Goal: Transaction & Acquisition: Purchase product/service

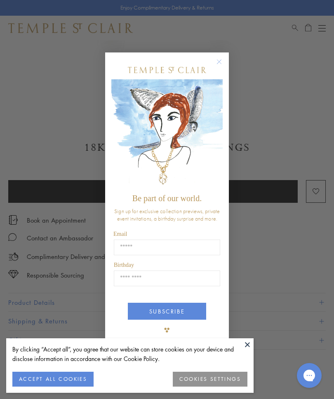
scroll to position [261, 0]
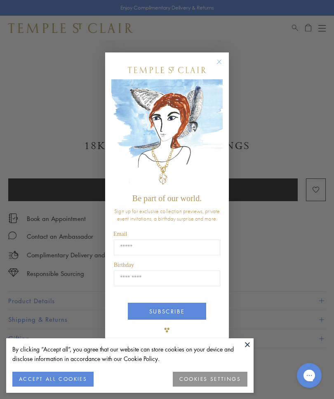
click at [219, 67] on circle "Close dialog" at bounding box center [220, 62] width 10 height 10
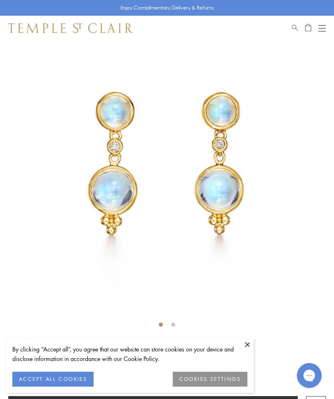
scroll to position [0, 0]
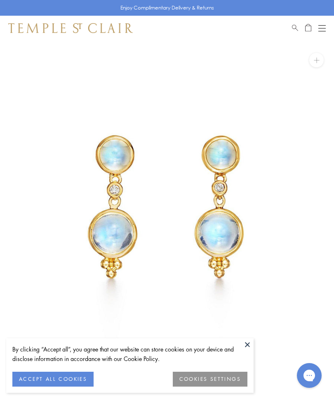
click at [304, 133] on img at bounding box center [167, 207] width 334 height 334
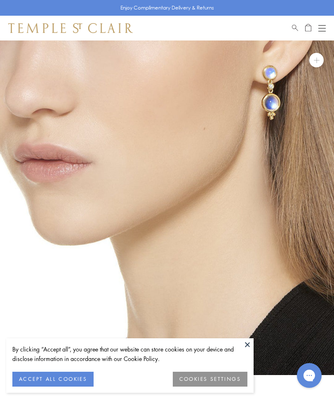
click at [330, 19] on div "Shop Shop Categories Amulets Pendants & Charms Lockets Chains & Leather Cords E…" at bounding box center [167, 28] width 334 height 25
click at [322, 38] on div "Shop Shop Categories Amulets Pendants & Charms Lockets Chains & Leather Cords E…" at bounding box center [167, 28] width 334 height 25
click at [323, 27] on button "Open navigation" at bounding box center [322, 28] width 7 height 10
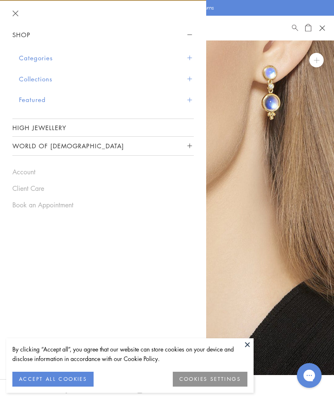
click at [24, 82] on button "Collections" at bounding box center [106, 79] width 175 height 21
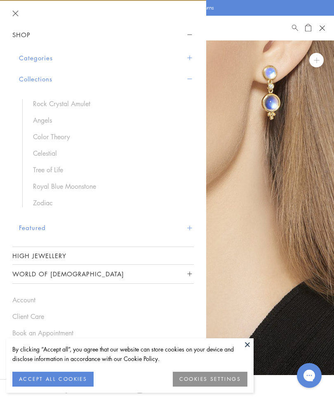
click at [15, 76] on div "Categories Amulets Pendants & Charms Lockets Chains & Leather Cords Earrings Ri…" at bounding box center [103, 145] width 182 height 202
click at [24, 62] on button "Categories" at bounding box center [106, 57] width 175 height 21
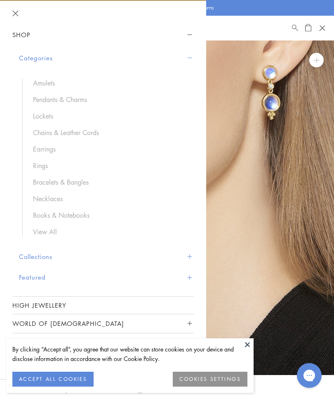
click at [34, 154] on ul "Amulets Pendants & Charms Lockets Chains & Leather Cords Earrings Rings Bracele…" at bounding box center [108, 157] width 172 height 158
click at [36, 145] on link "Earrings" at bounding box center [109, 149] width 153 height 9
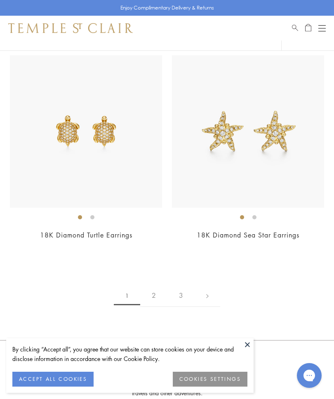
scroll to position [5505, 0]
click at [73, 138] on img at bounding box center [86, 132] width 152 height 152
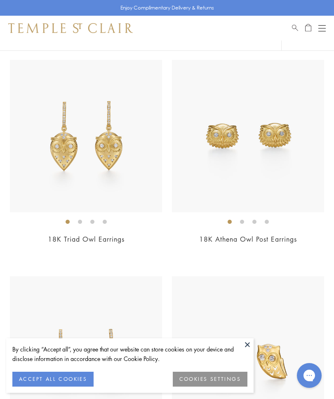
scroll to position [362, 0]
